Goal: Information Seeking & Learning: Learn about a topic

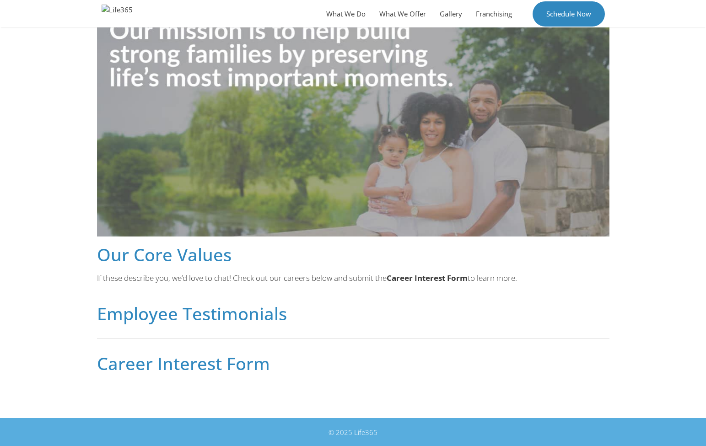
scroll to position [359, 0]
click at [210, 370] on h2 "Career Interest Form" at bounding box center [353, 363] width 512 height 17
click at [280, 370] on h2 "Career Interest Form" at bounding box center [353, 363] width 512 height 17
click at [426, 278] on strong "Career Interest Form" at bounding box center [426, 278] width 81 height 11
click at [165, 253] on h2 "Our Core Values" at bounding box center [353, 254] width 512 height 17
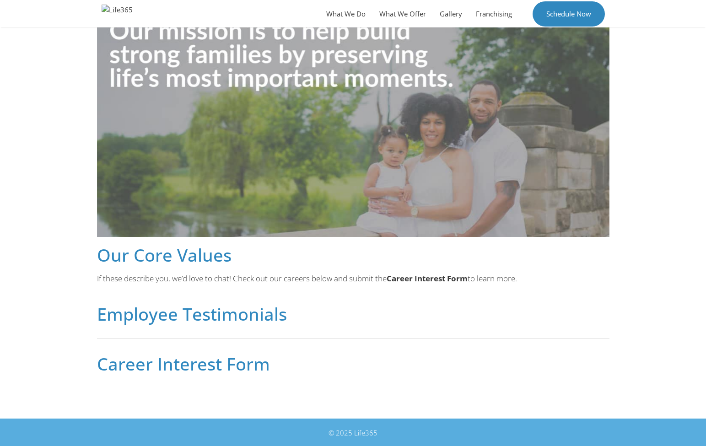
click at [119, 305] on h2 "Employee Testimonials" at bounding box center [353, 313] width 512 height 17
click at [117, 319] on h2 "Employee Testimonials" at bounding box center [353, 313] width 512 height 17
click at [116, 368] on h2 "Career Interest Form" at bounding box center [353, 363] width 512 height 17
click at [237, 338] on div at bounding box center [353, 339] width 512 height 14
click at [224, 292] on div "If these describe you, we’d love to chat! Check out our careers below and submi…" at bounding box center [353, 284] width 512 height 23
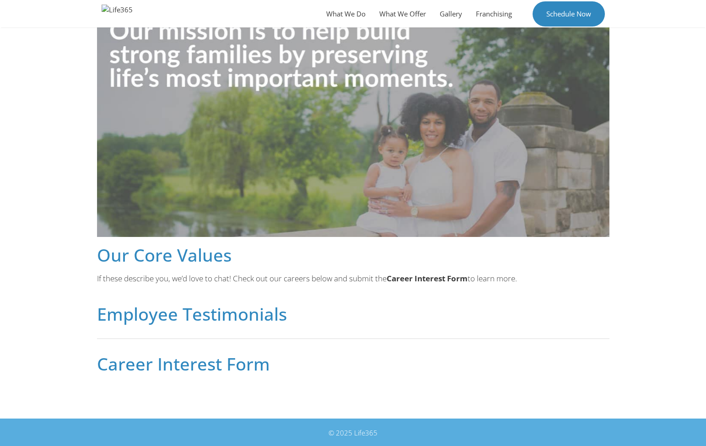
click at [206, 246] on h2 "Our Core Values" at bounding box center [353, 254] width 512 height 17
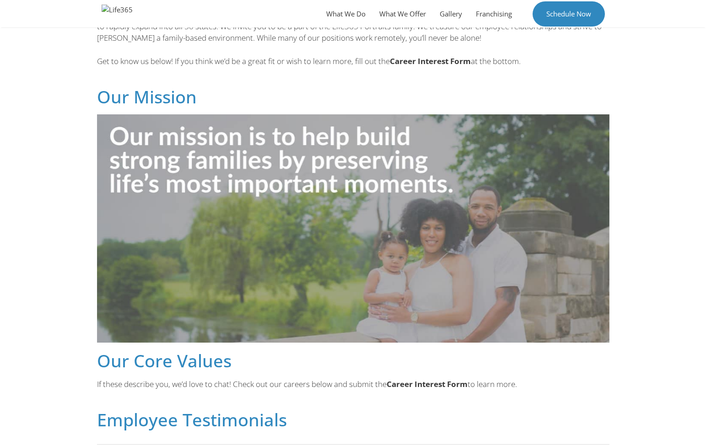
scroll to position [10, 0]
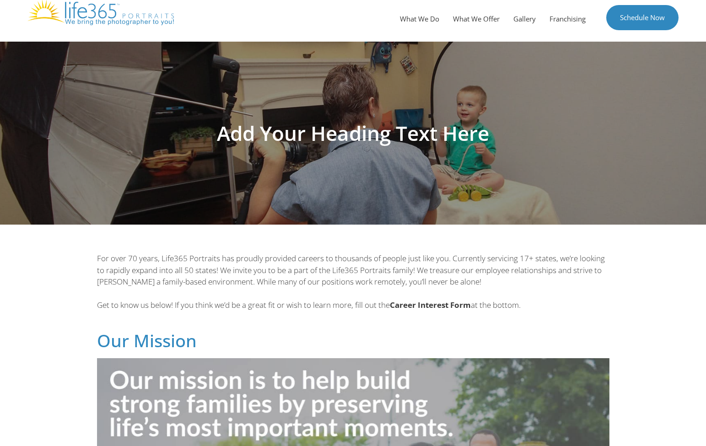
click at [431, 305] on b "Career Interest Form" at bounding box center [430, 305] width 81 height 11
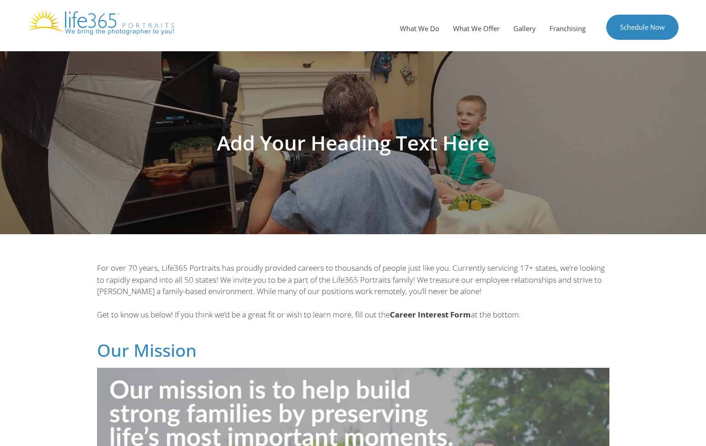
scroll to position [0, 0]
click at [476, 29] on link "What We Offer" at bounding box center [476, 28] width 60 height 27
click at [472, 29] on link "What We Offer" at bounding box center [476, 28] width 60 height 27
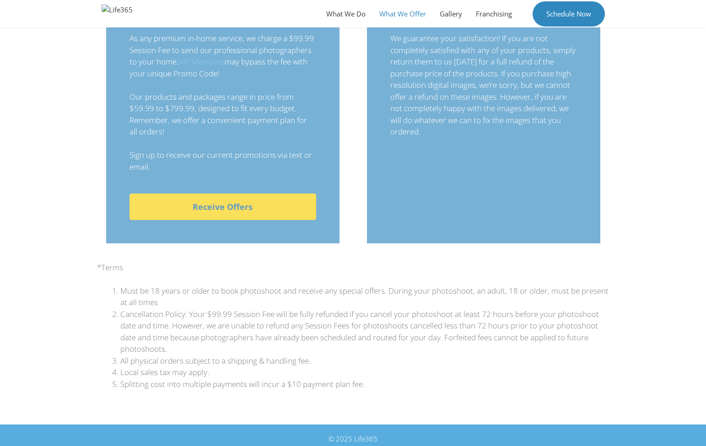
scroll to position [776, 0]
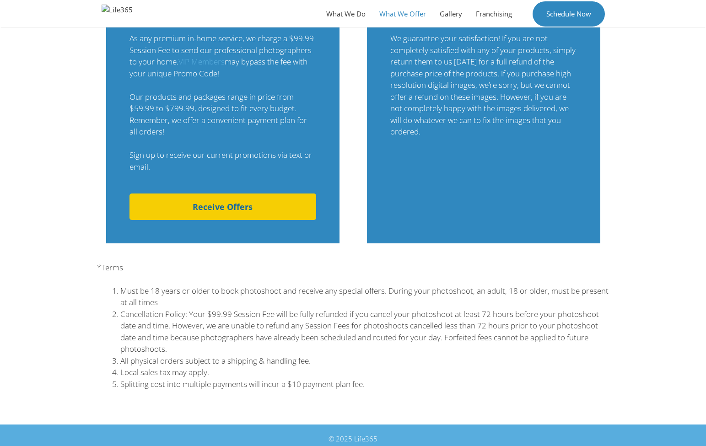
scroll to position [776, 0]
